Goal: Navigation & Orientation: Find specific page/section

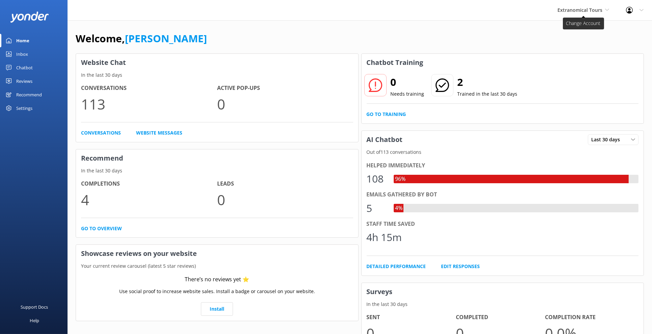
click at [608, 9] on use at bounding box center [607, 10] width 4 height 2
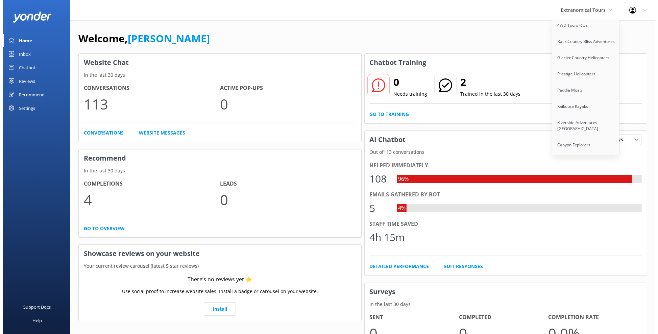
scroll to position [162, 0]
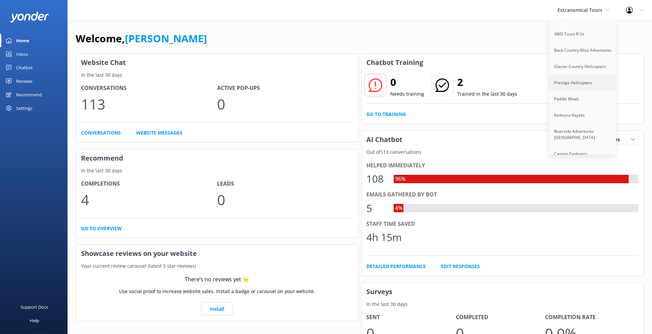
click at [573, 81] on link "Prestige Helicopters" at bounding box center [583, 83] width 68 height 16
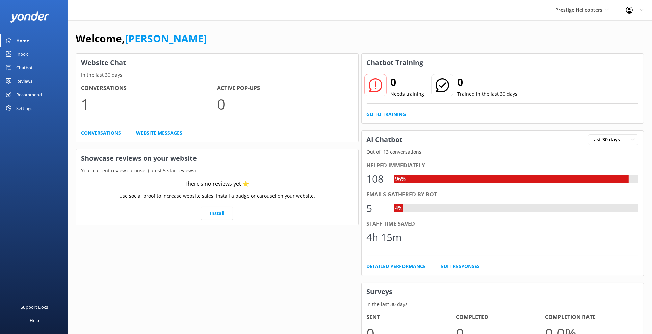
click at [21, 68] on div "Chatbot" at bounding box center [24, 68] width 17 height 14
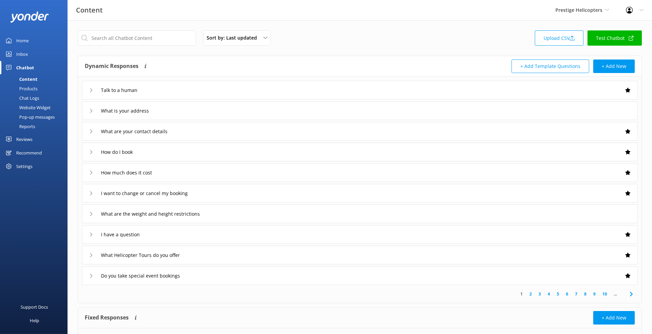
click at [614, 35] on link "Test Chatbot" at bounding box center [615, 37] width 54 height 15
click at [30, 40] on link "Home" at bounding box center [34, 41] width 68 height 14
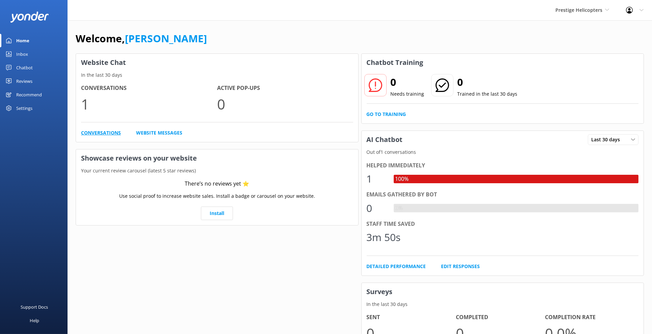
click at [102, 133] on link "Conversations" at bounding box center [101, 132] width 40 height 7
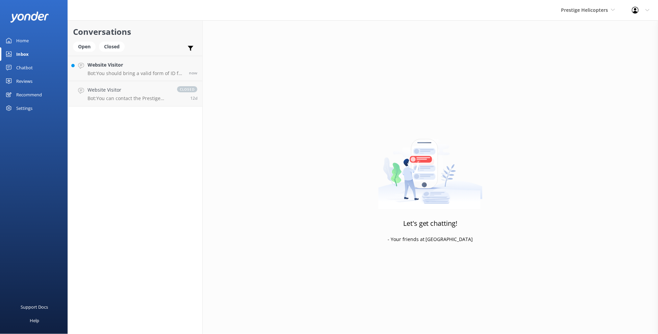
click at [37, 42] on link "Home" at bounding box center [34, 41] width 68 height 14
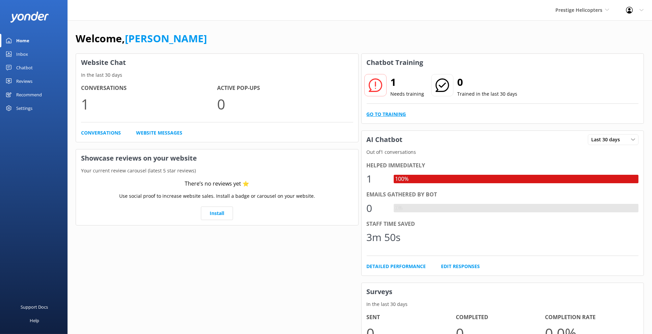
click at [391, 118] on link "Go to Training" at bounding box center [387, 113] width 40 height 7
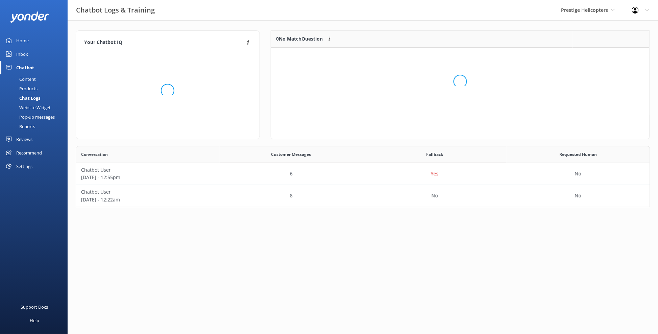
scroll to position [28, 373]
click at [27, 41] on div "Home" at bounding box center [22, 41] width 12 height 14
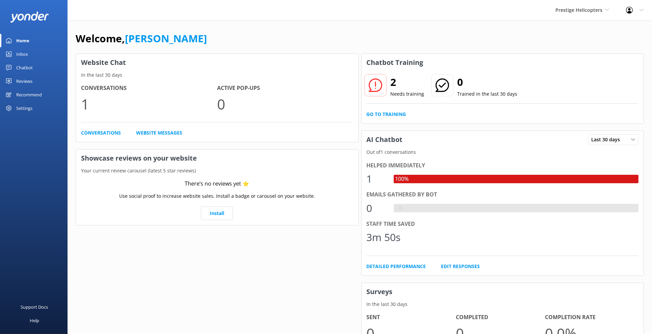
click at [39, 107] on div "Settings" at bounding box center [34, 108] width 68 height 14
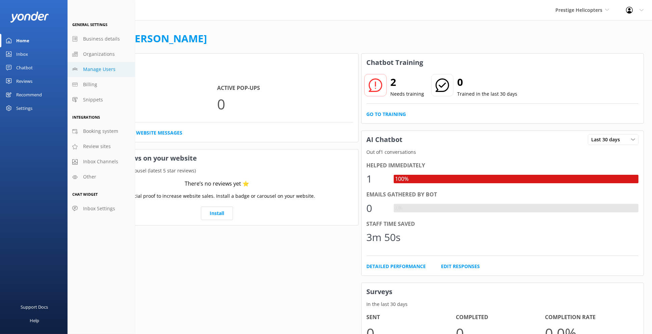
click at [106, 68] on span "Manage Users" at bounding box center [99, 69] width 32 height 7
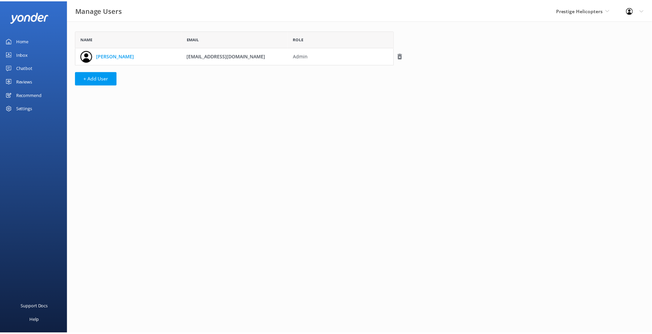
scroll to position [28, 316]
click at [36, 38] on link "Home" at bounding box center [34, 41] width 68 height 14
